Goal: Task Accomplishment & Management: Manage account settings

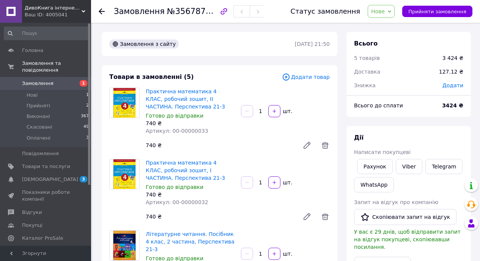
click at [33, 86] on span "Замовлення" at bounding box center [37, 83] width 31 height 7
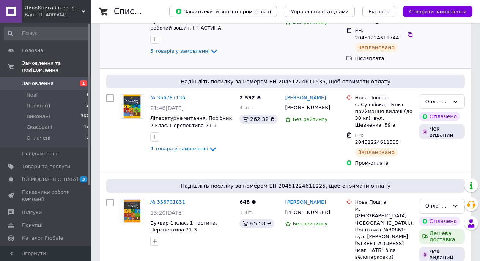
scroll to position [138, 0]
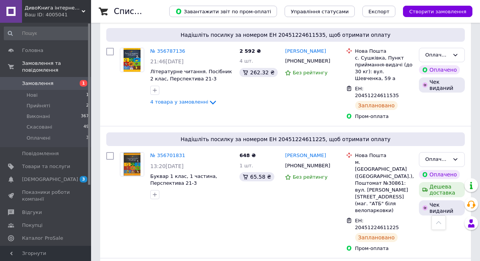
click at [46, 82] on span "Замовлення" at bounding box center [37, 83] width 31 height 7
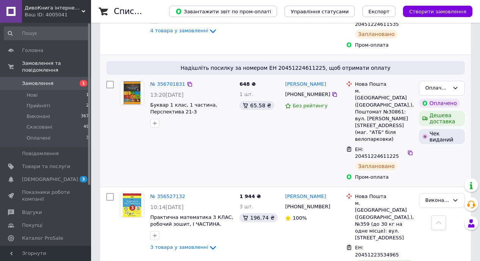
scroll to position [207, 0]
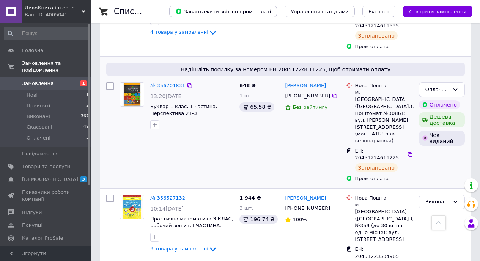
click at [169, 83] on link "№ 356701831" at bounding box center [167, 86] width 35 height 6
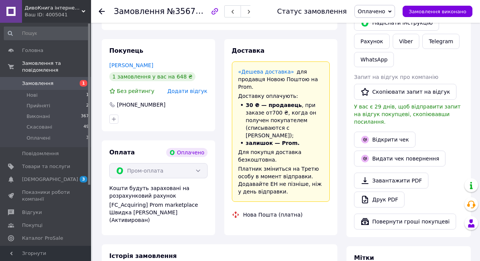
scroll to position [207, 0]
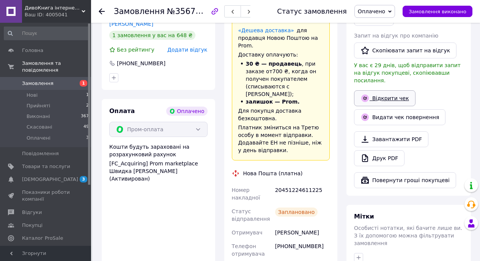
click at [386, 92] on link "Відкрити чек" at bounding box center [384, 98] width 61 height 16
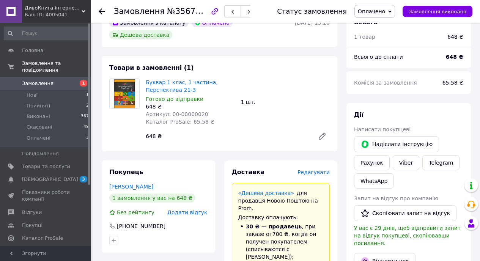
scroll to position [206, 0]
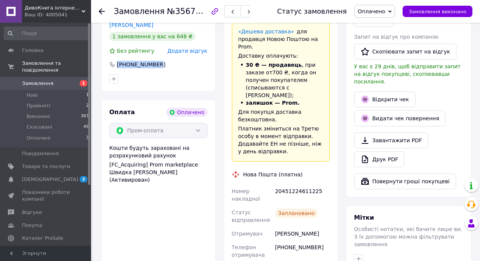
drag, startPoint x: 158, startPoint y: 63, endPoint x: 116, endPoint y: 66, distance: 41.8
click at [116, 66] on div "[PHONE_NUMBER]" at bounding box center [158, 65] width 100 height 8
copy div "[PHONE_NUMBER]"
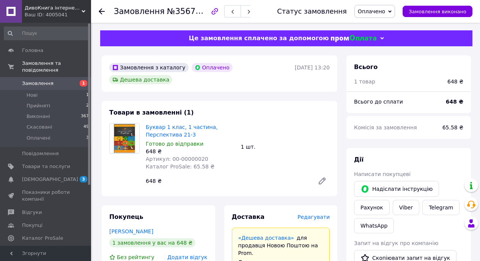
scroll to position [11, 0]
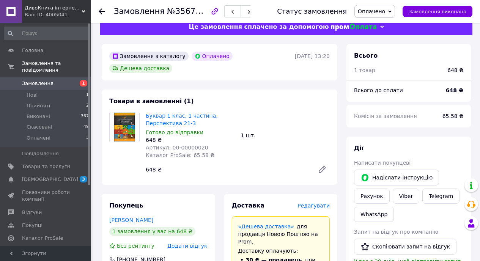
click at [102, 11] on use at bounding box center [102, 11] width 6 height 6
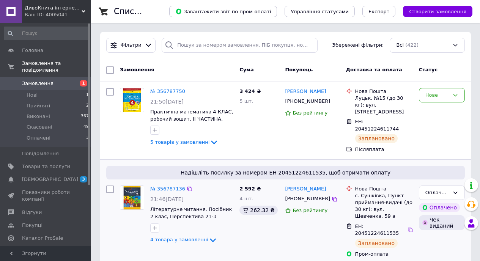
click at [168, 186] on link "№ 356787136" at bounding box center [167, 189] width 35 height 6
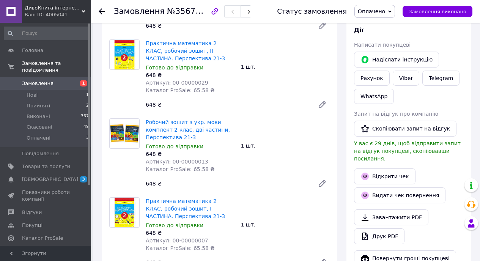
scroll to position [188, 0]
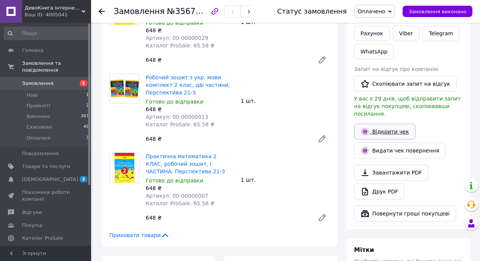
click at [387, 124] on link "Відкрити чек" at bounding box center [384, 132] width 61 height 16
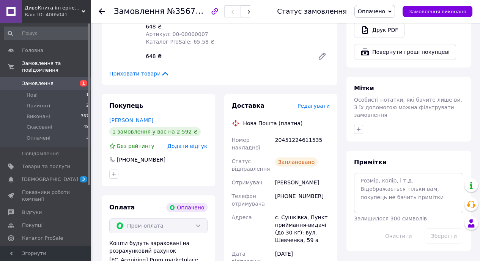
scroll to position [415, 0]
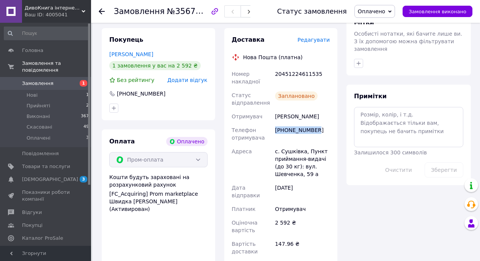
drag, startPoint x: 319, startPoint y: 130, endPoint x: 275, endPoint y: 130, distance: 44.4
click at [275, 130] on div "[PHONE_NUMBER]" at bounding box center [302, 133] width 58 height 21
copy div "[PHONE_NUMBER]"
drag, startPoint x: 276, startPoint y: 74, endPoint x: 323, endPoint y: 73, distance: 47.0
click at [323, 73] on div "20451224611535" at bounding box center [302, 77] width 58 height 21
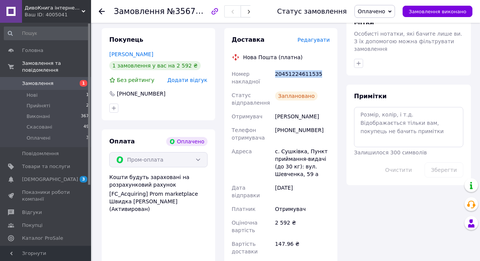
copy div "20451224611535"
click at [99, 9] on icon at bounding box center [102, 11] width 6 height 6
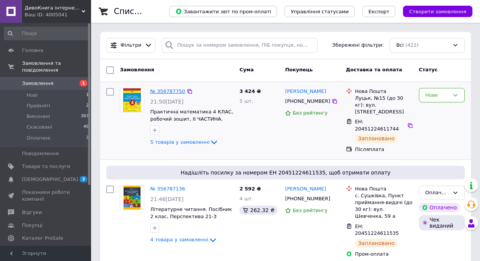
click at [160, 91] on link "№ 356787750" at bounding box center [167, 91] width 35 height 6
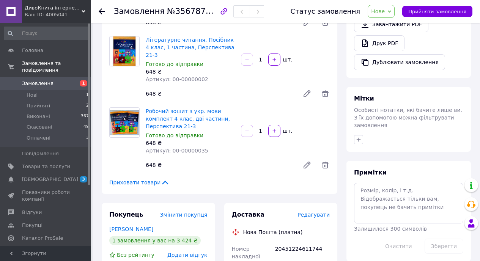
scroll to position [309, 0]
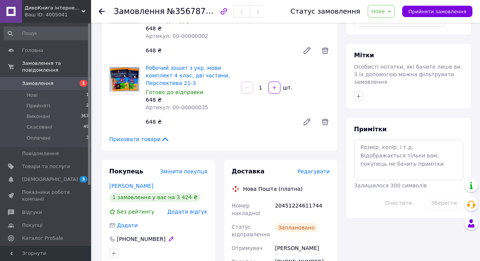
drag, startPoint x: 161, startPoint y: 224, endPoint x: 121, endPoint y: 225, distance: 40.2
click at [121, 235] on div "[PHONE_NUMBER]" at bounding box center [142, 239] width 68 height 8
drag, startPoint x: 118, startPoint y: 224, endPoint x: 161, endPoint y: 225, distance: 43.6
click at [161, 235] on div "[PHONE_NUMBER]" at bounding box center [142, 239] width 68 height 8
copy div "[PHONE_NUMBER]"
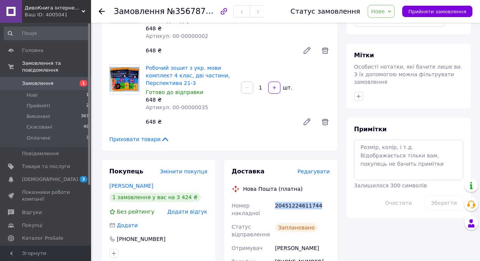
drag, startPoint x: 319, startPoint y: 190, endPoint x: 274, endPoint y: 193, distance: 44.9
click at [274, 199] on div "20451224611744" at bounding box center [302, 209] width 58 height 21
copy div "20451224611744"
click at [100, 11] on use at bounding box center [102, 11] width 6 height 6
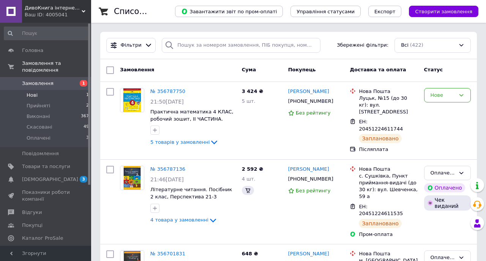
click at [32, 95] on span "Нові" at bounding box center [32, 95] width 11 height 7
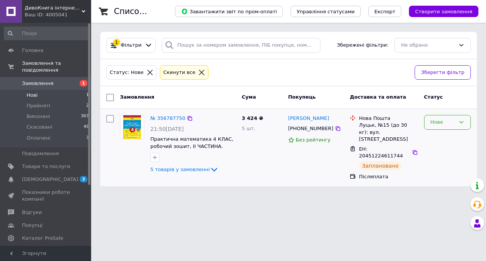
click at [463, 120] on icon at bounding box center [461, 122] width 6 height 6
click at [452, 137] on li "Прийнято" at bounding box center [447, 138] width 46 height 14
click at [198, 72] on icon at bounding box center [201, 72] width 7 height 7
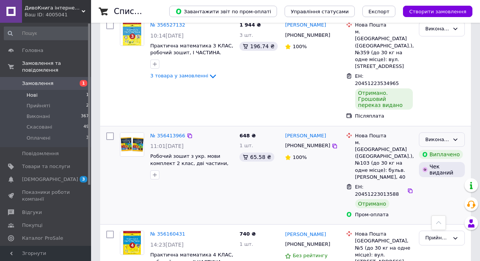
scroll to position [415, 0]
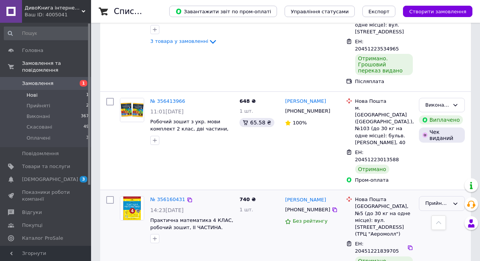
click at [457, 201] on icon at bounding box center [455, 204] width 6 height 6
click at [445, 212] on li "Виконано" at bounding box center [441, 219] width 45 height 14
click at [33, 96] on span "Нові" at bounding box center [32, 95] width 11 height 7
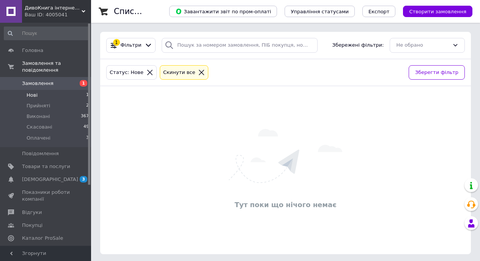
click at [33, 96] on span "Нові" at bounding box center [32, 95] width 11 height 7
click at [199, 72] on icon at bounding box center [201, 72] width 7 height 7
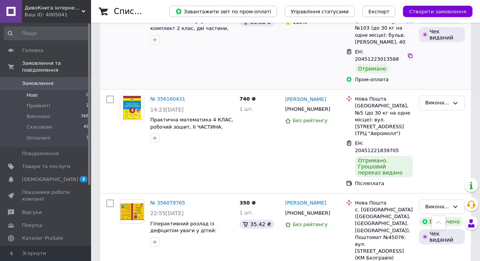
scroll to position [514, 0]
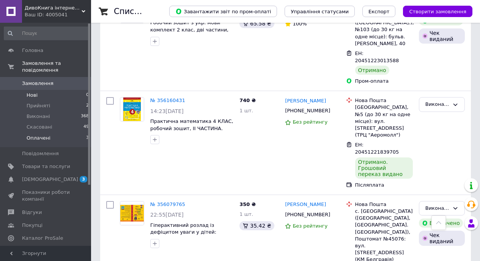
click at [41, 137] on span "Оплачені" at bounding box center [39, 138] width 24 height 7
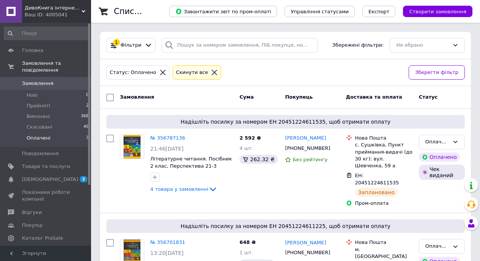
click at [211, 72] on icon at bounding box center [214, 72] width 7 height 7
